Goal: Check status: Check status

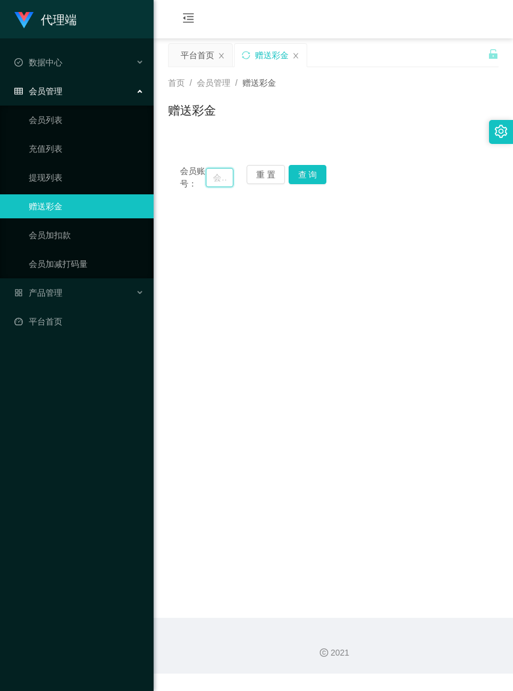
click at [206, 182] on input "text" at bounding box center [219, 177] width 27 height 19
click at [210, 182] on input "text" at bounding box center [219, 177] width 27 height 19
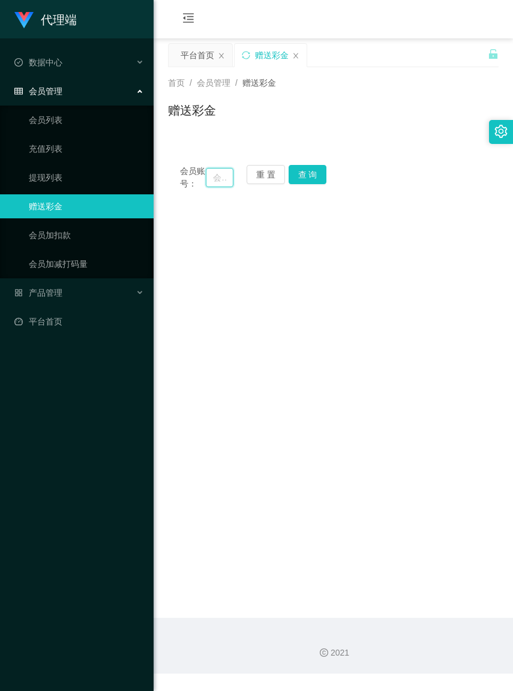
paste input "Michael01"
type input "Michael01"
click at [319, 180] on button "查 询" at bounding box center [307, 174] width 38 height 19
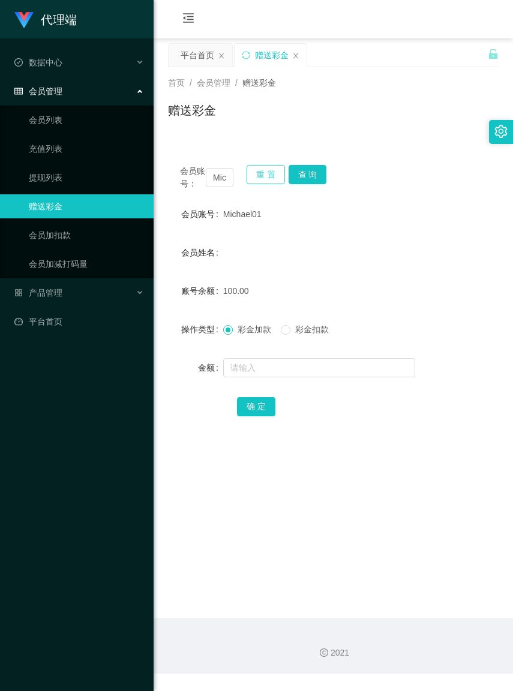
click at [276, 180] on button "重 置" at bounding box center [265, 174] width 38 height 19
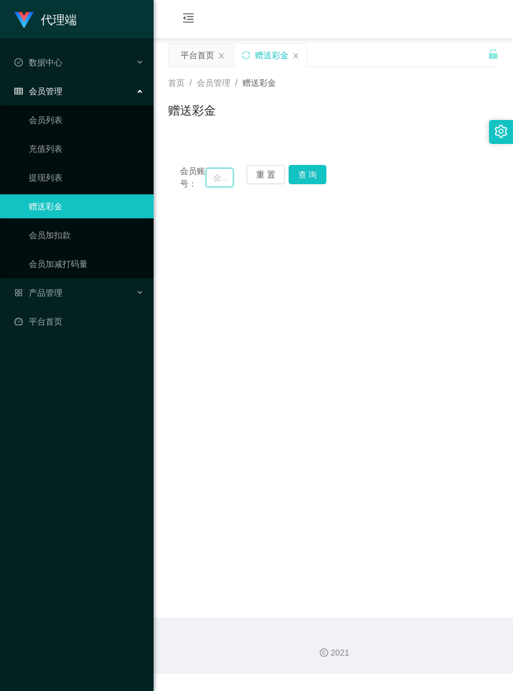
click at [207, 183] on input "text" at bounding box center [219, 177] width 27 height 19
paste input "jacksia90"
type input "jacksia90"
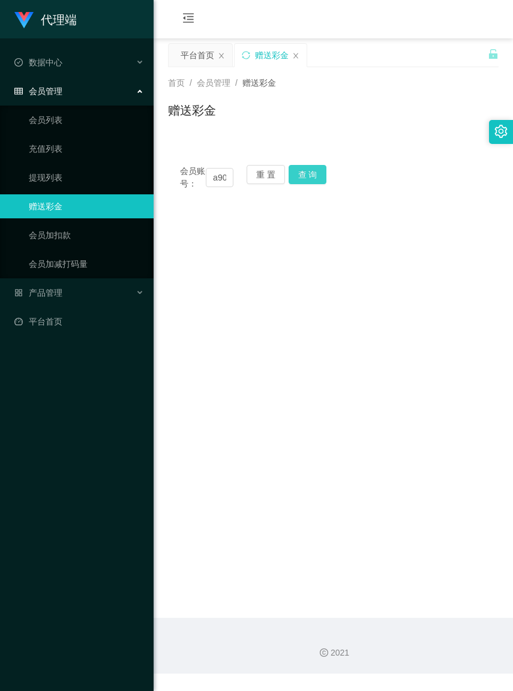
scroll to position [0, 0]
click at [313, 175] on button "查 询" at bounding box center [307, 174] width 38 height 19
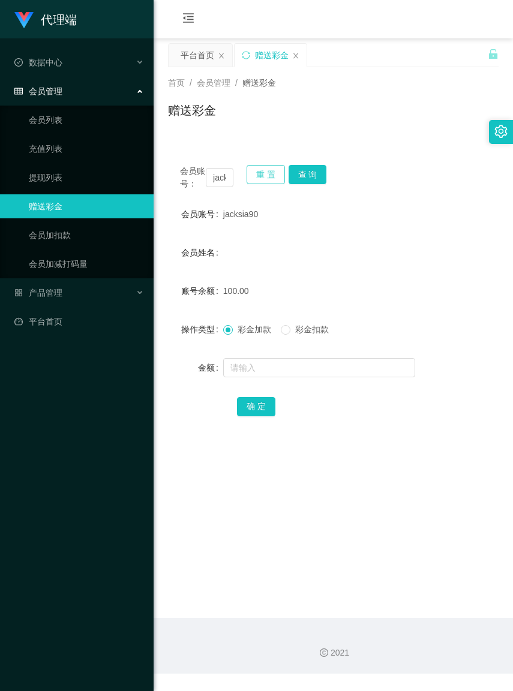
click at [275, 177] on button "重 置" at bounding box center [265, 174] width 38 height 19
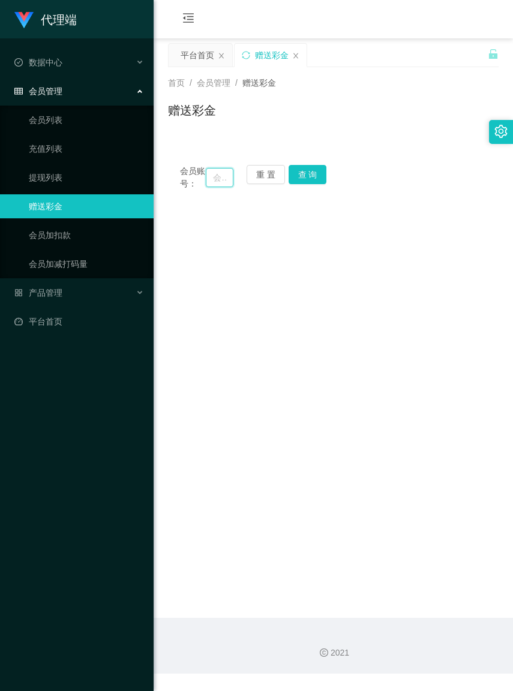
click at [215, 181] on input "text" at bounding box center [219, 177] width 27 height 19
paste input "0177572884"
type input "0177572884"
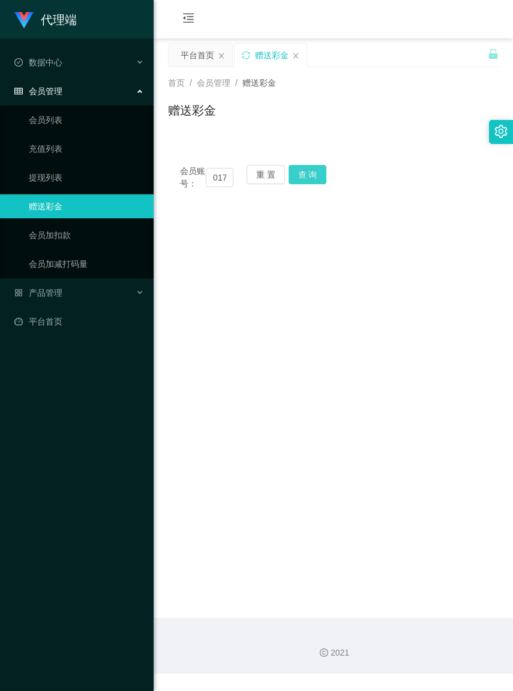
click at [321, 168] on button "查 询" at bounding box center [307, 174] width 38 height 19
